Goal: Information Seeking & Learning: Learn about a topic

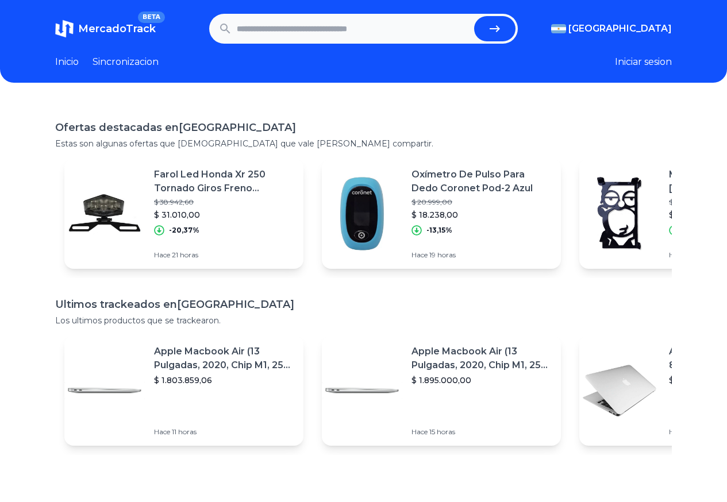
click at [137, 66] on link "Sincronizacion" at bounding box center [126, 62] width 66 height 14
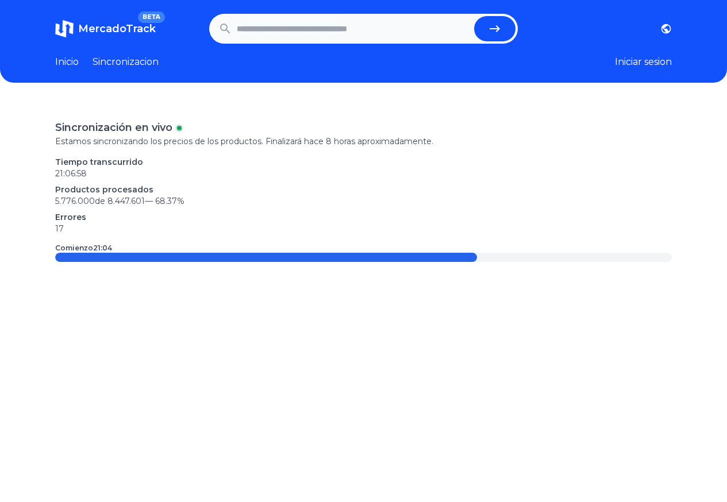
click at [72, 62] on link "Inicio" at bounding box center [67, 62] width 24 height 14
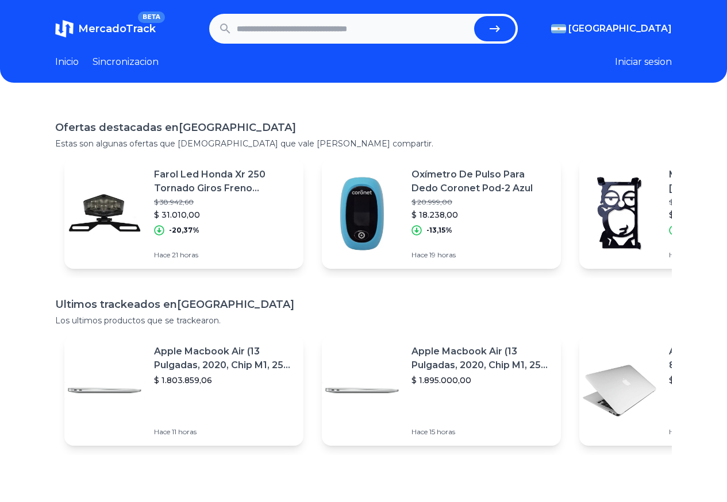
click at [368, 21] on input "text" at bounding box center [353, 28] width 233 height 25
type input "*******"
click at [474, 16] on button "submit" at bounding box center [494, 28] width 41 height 25
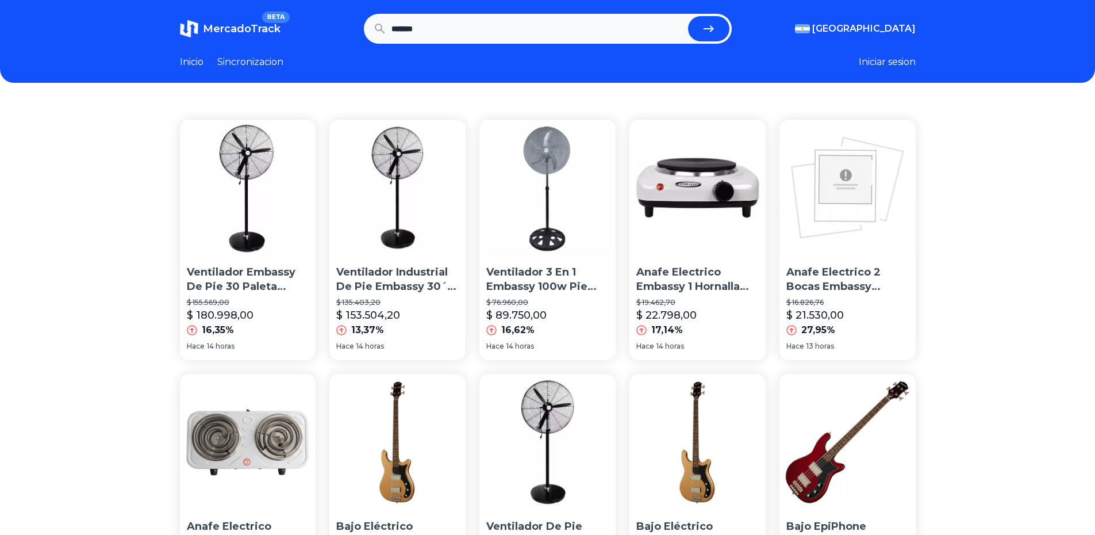
click at [246, 289] on p "Ventilador Embassy De Pie 30 Paleta Plastica Fp-30" at bounding box center [248, 279] width 122 height 29
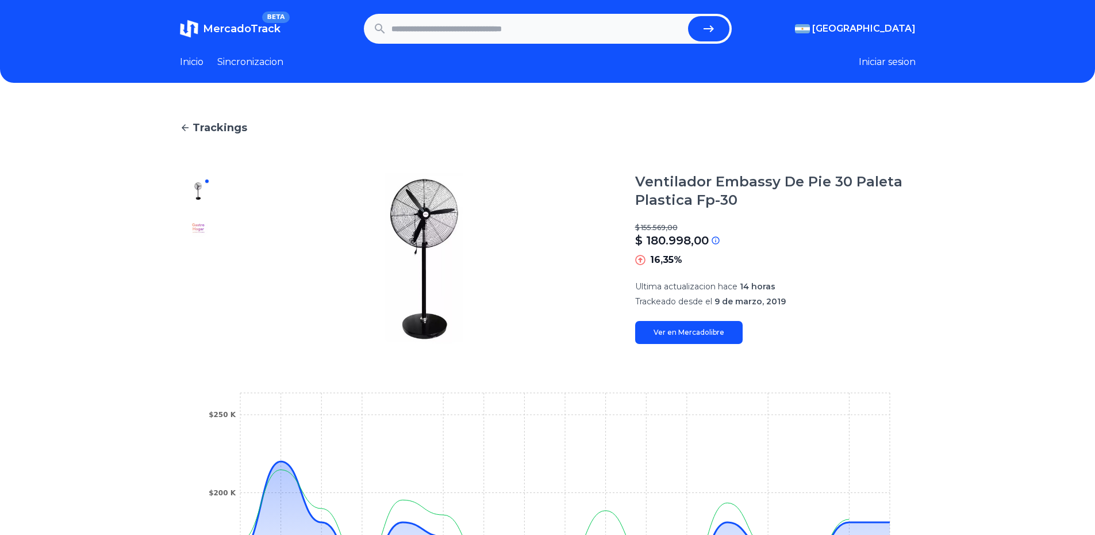
click at [458, 34] on input "text" at bounding box center [537, 28] width 292 height 25
type input "**********"
click at [688, 16] on button "submit" at bounding box center [708, 28] width 41 height 25
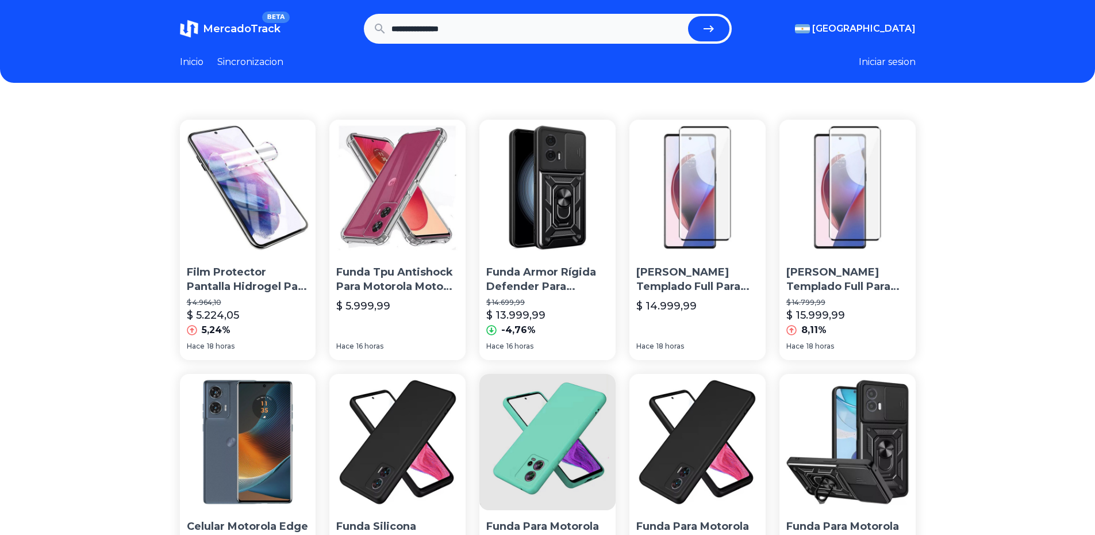
click at [259, 63] on link "Sincronizacion" at bounding box center [250, 62] width 66 height 14
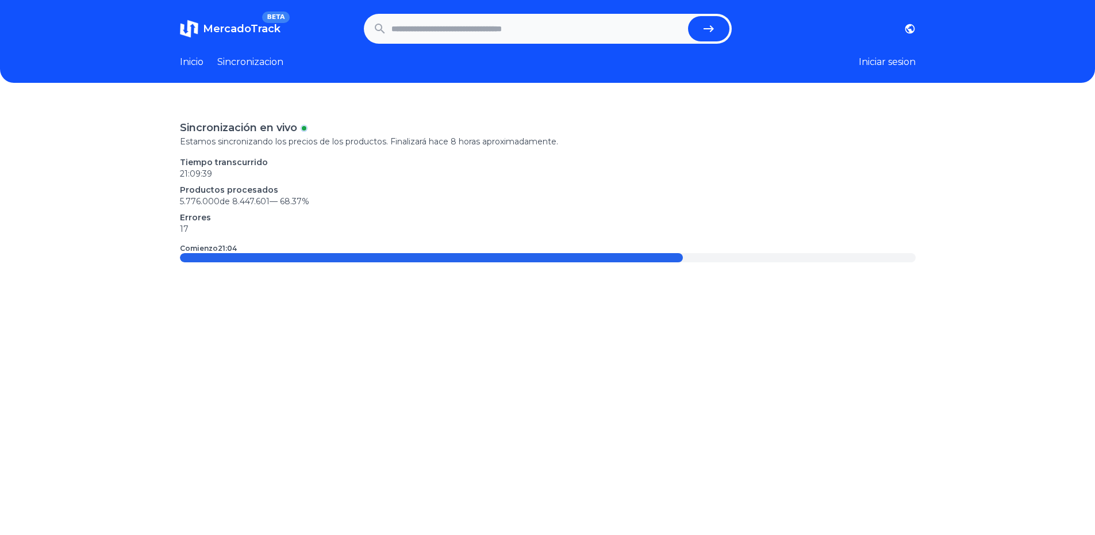
click at [469, 17] on input "text" at bounding box center [537, 28] width 292 height 25
click at [463, 26] on input "text" at bounding box center [537, 28] width 292 height 25
paste input "**********"
click at [711, 32] on icon "submit" at bounding box center [709, 29] width 14 height 14
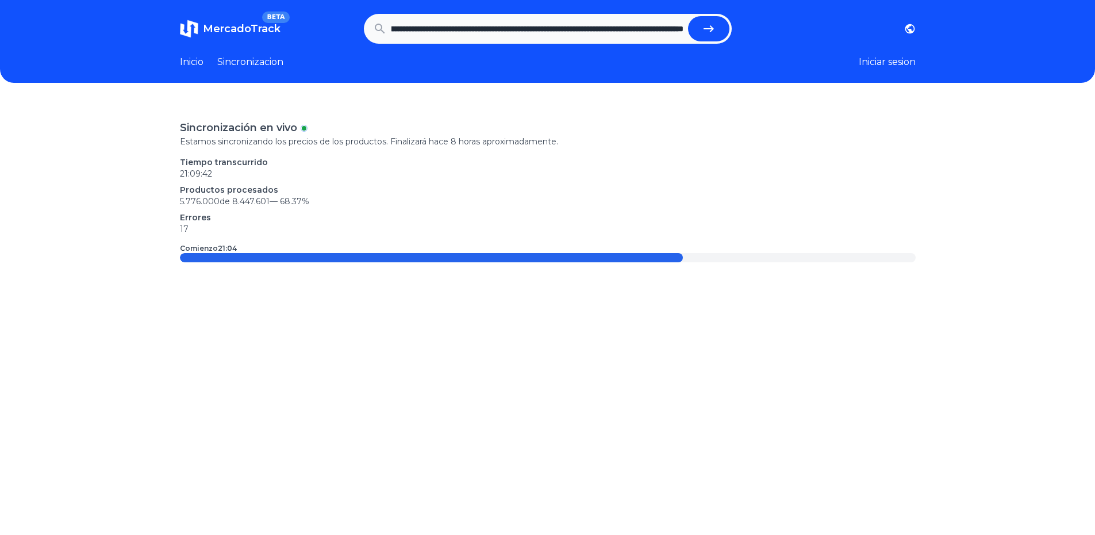
type input "**********"
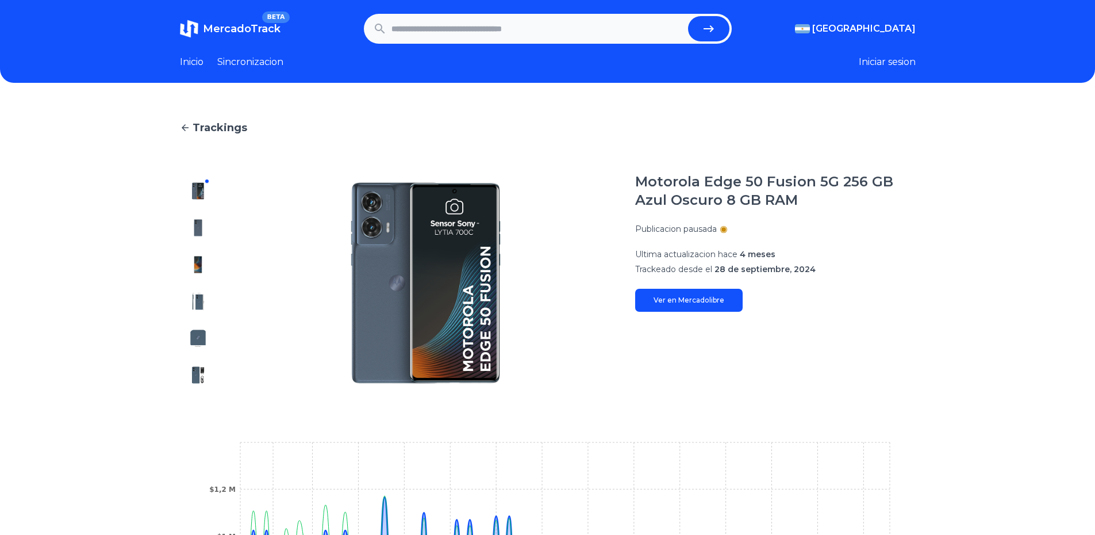
click at [711, 305] on link "Ver en Mercadolibre" at bounding box center [689, 300] width 108 height 23
click at [205, 225] on img at bounding box center [198, 227] width 18 height 18
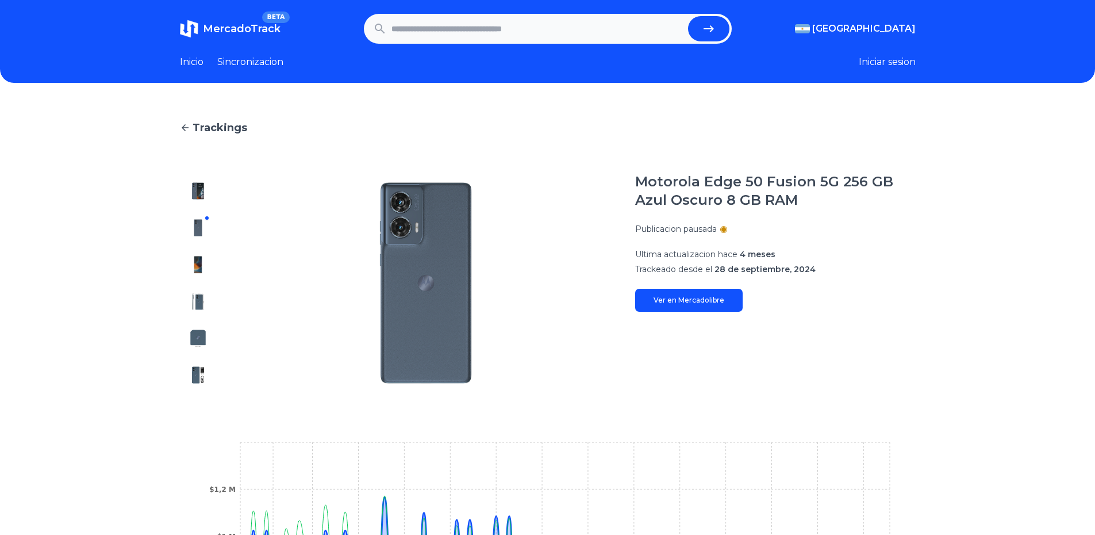
click at [205, 253] on div at bounding box center [198, 282] width 37 height 221
click at [208, 270] on img at bounding box center [198, 264] width 18 height 18
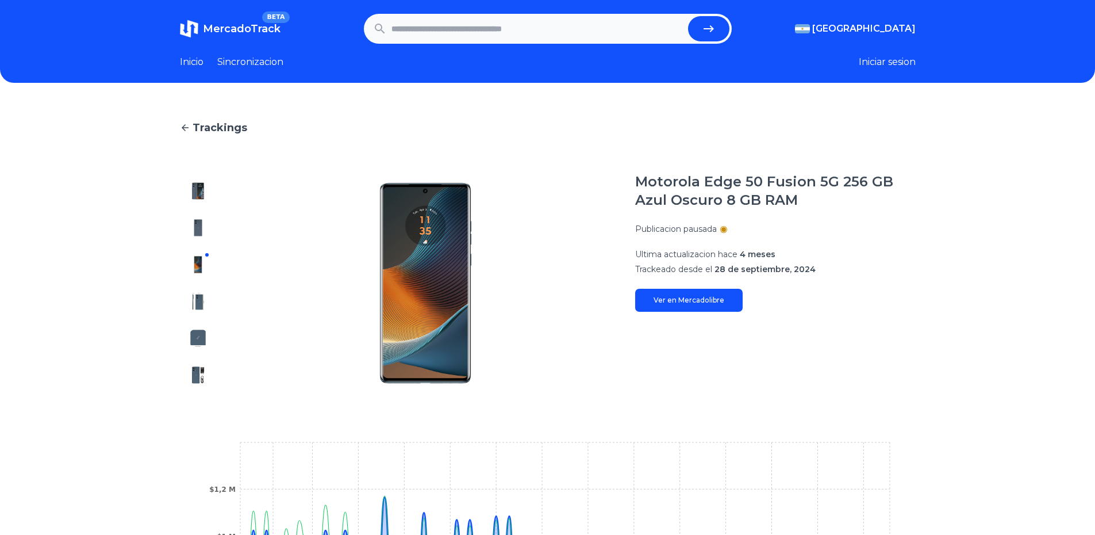
click at [202, 300] on img at bounding box center [198, 301] width 18 height 18
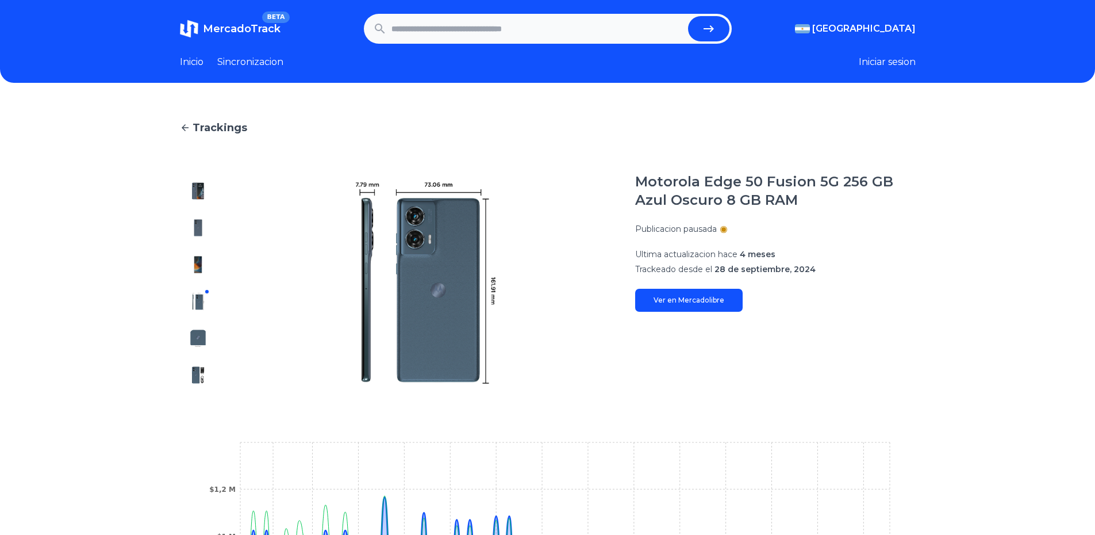
click at [457, 31] on input "text" at bounding box center [537, 28] width 292 height 25
type input "**********"
click at [688, 16] on button "submit" at bounding box center [708, 28] width 41 height 25
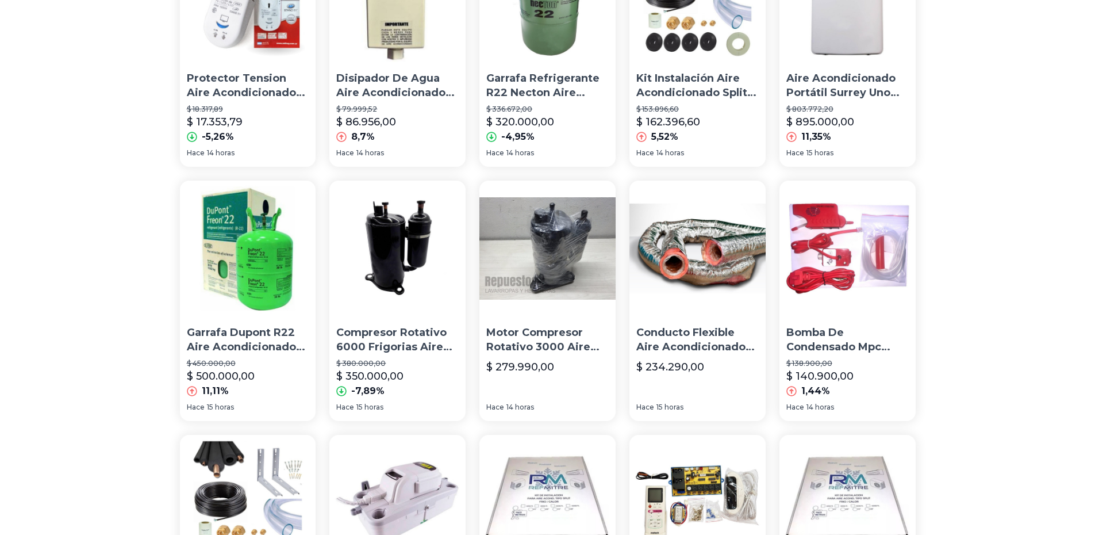
scroll to position [766, 0]
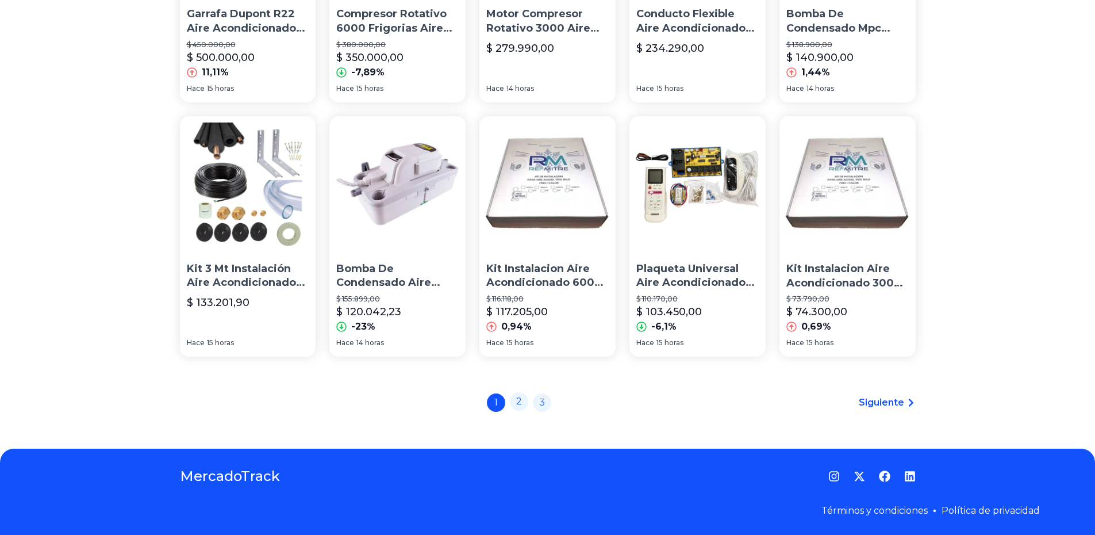
click at [521, 404] on link "2" at bounding box center [519, 401] width 18 height 18
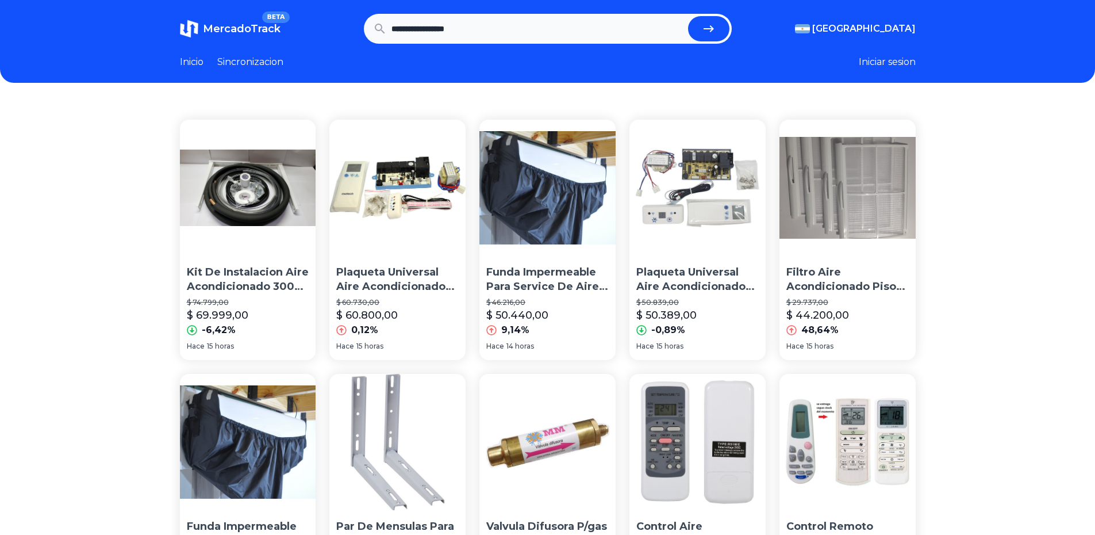
drag, startPoint x: 496, startPoint y: 30, endPoint x: 335, endPoint y: 26, distance: 161.0
click at [335, 26] on section "**********" at bounding box center [548, 29] width 736 height 30
type input "**********"
click at [688, 16] on button "submit" at bounding box center [708, 28] width 41 height 25
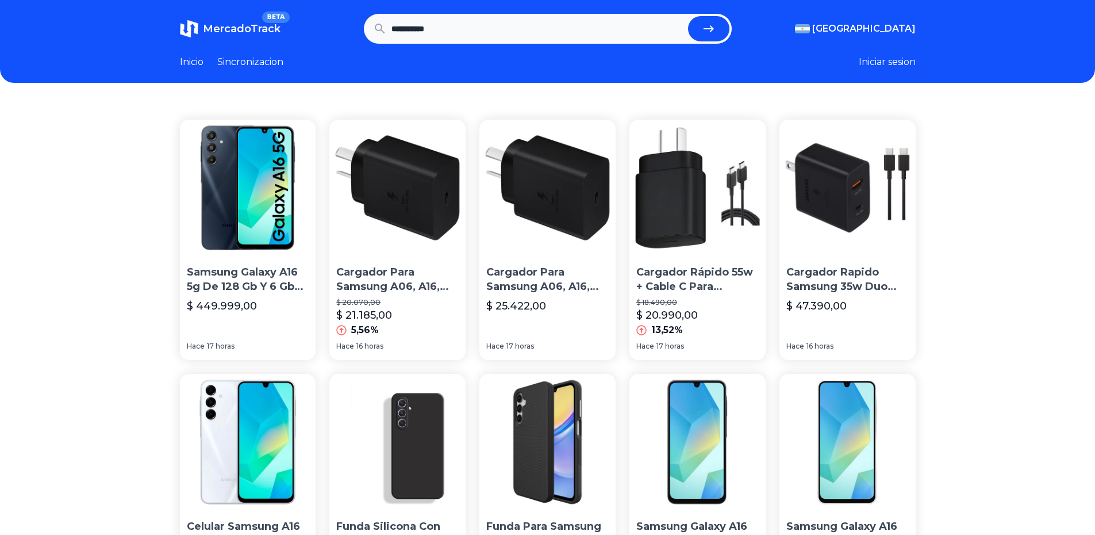
click at [889, 63] on button "Iniciar sesion" at bounding box center [887, 62] width 57 height 14
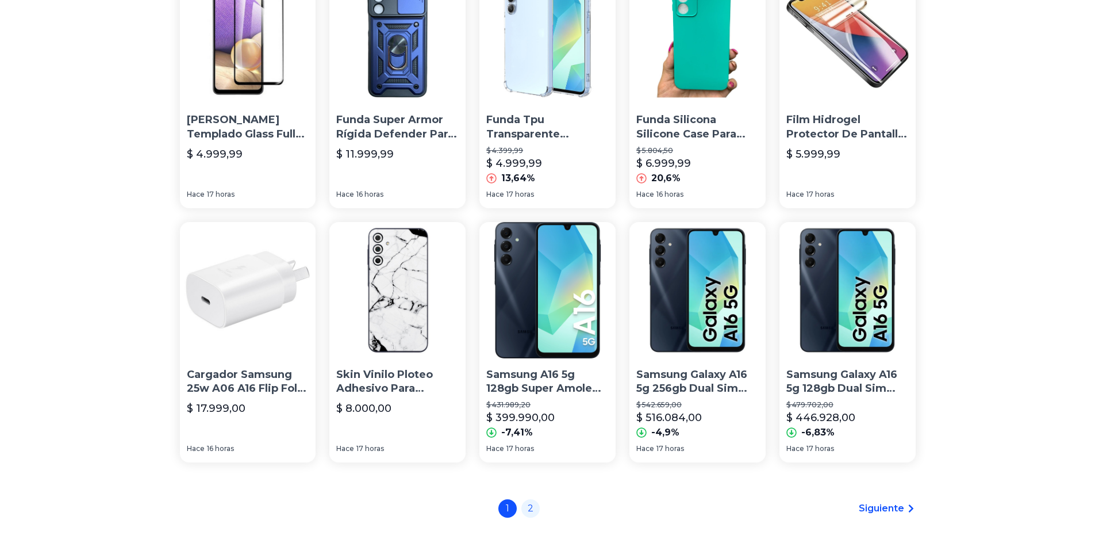
scroll to position [766, 0]
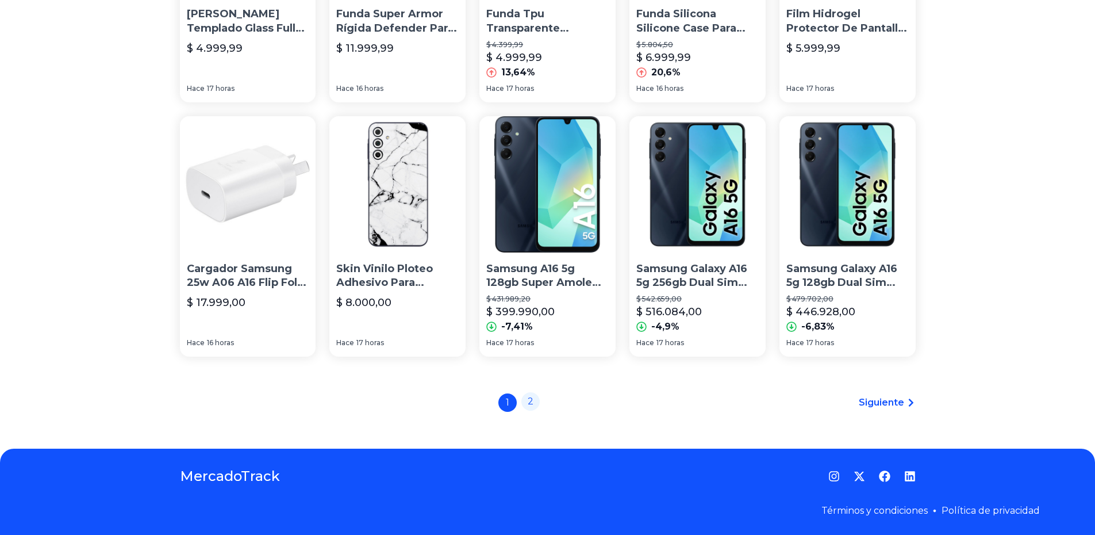
click at [537, 406] on link "2" at bounding box center [530, 401] width 18 height 18
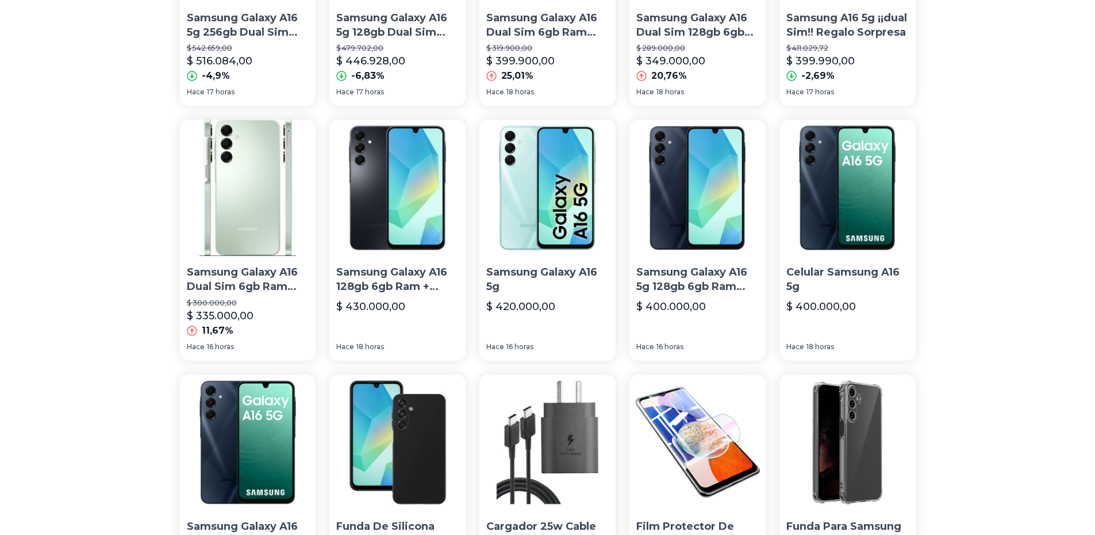
scroll to position [307, 0]
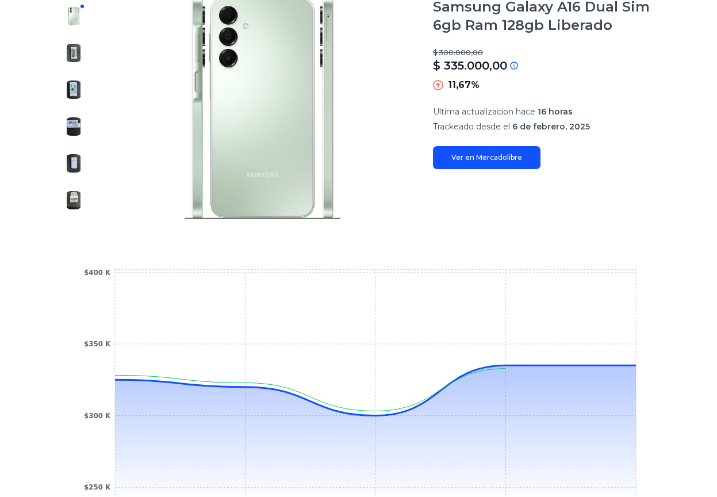
scroll to position [153, 0]
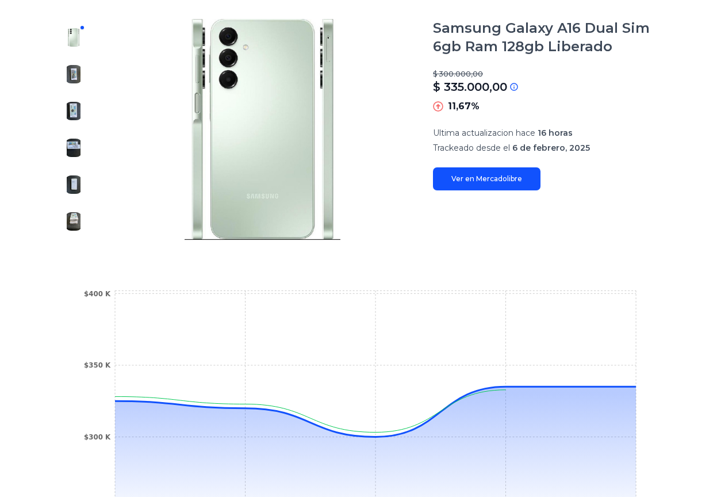
click at [661, 287] on section "[DATE] [DATE] [DATE] $250 K $300 K $350 K $400 K" at bounding box center [358, 415] width 606 height 305
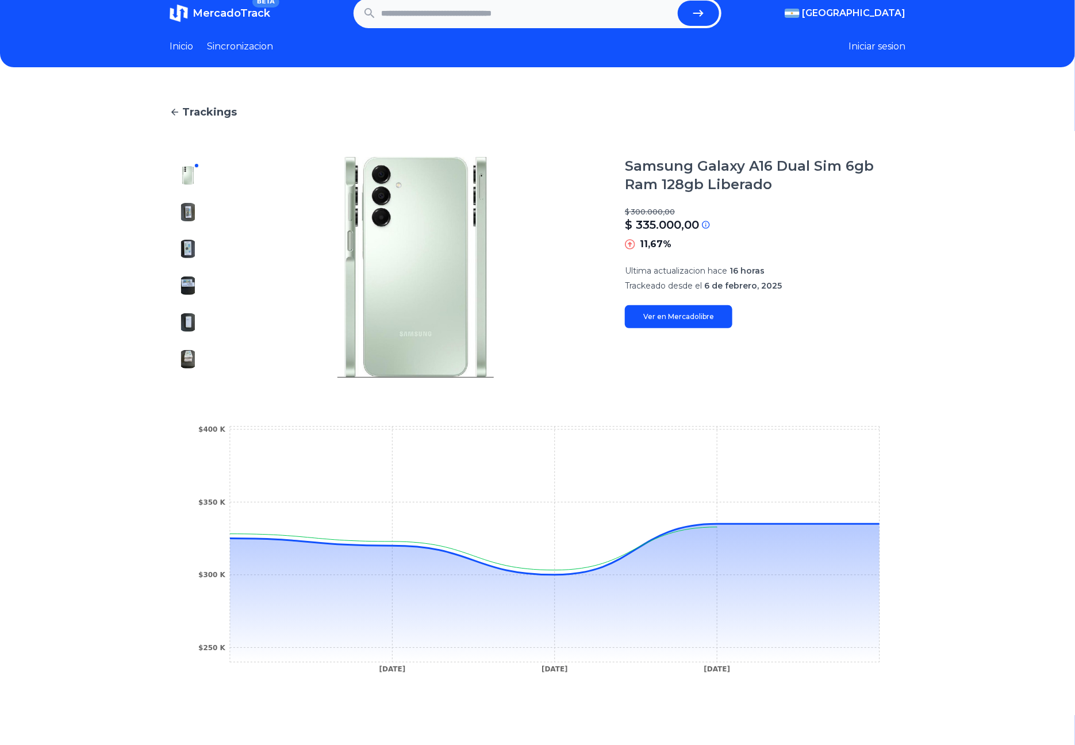
scroll to position [0, 0]
